Goal: Navigation & Orientation: Find specific page/section

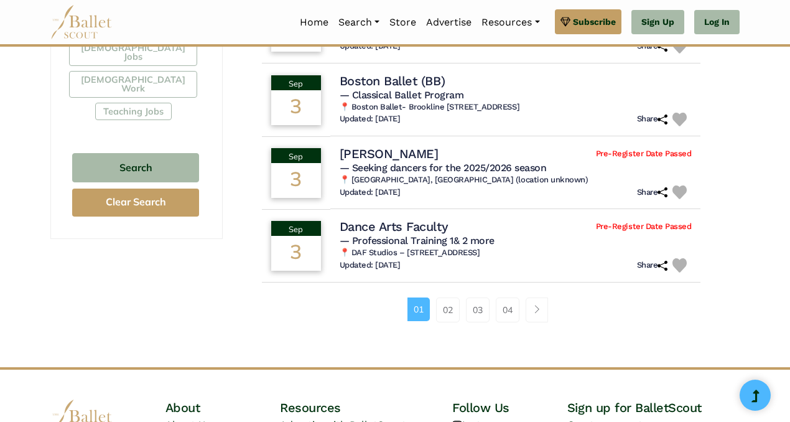
scroll to position [790, 0]
click at [441, 312] on link "02" at bounding box center [448, 310] width 24 height 25
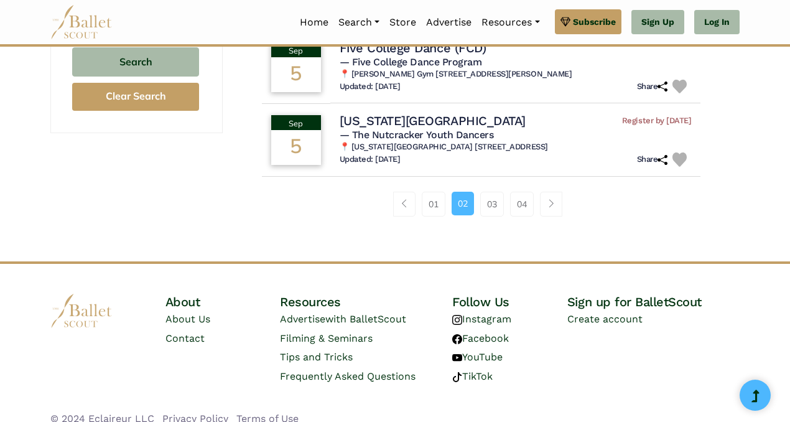
scroll to position [891, 0]
